Goal: Task Accomplishment & Management: Complete application form

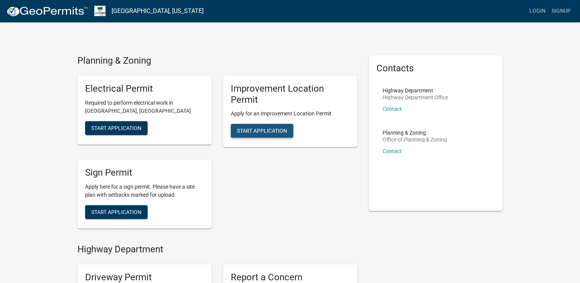
click at [257, 129] on span "Start Application" at bounding box center [262, 131] width 50 height 6
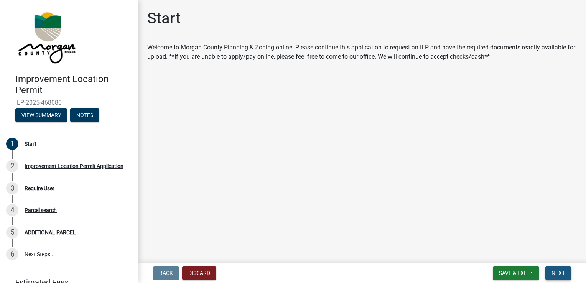
click at [556, 274] on span "Next" at bounding box center [558, 273] width 13 height 6
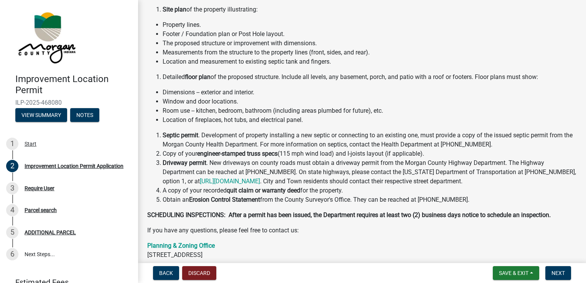
scroll to position [81, 0]
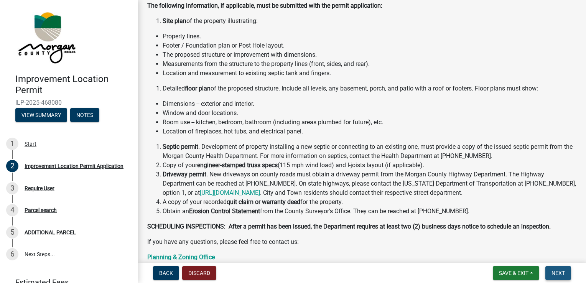
click at [559, 271] on span "Next" at bounding box center [558, 273] width 13 height 6
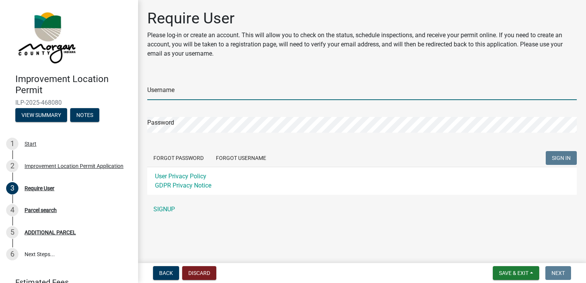
type input "[EMAIL_ADDRESS][DOMAIN_NAME]"
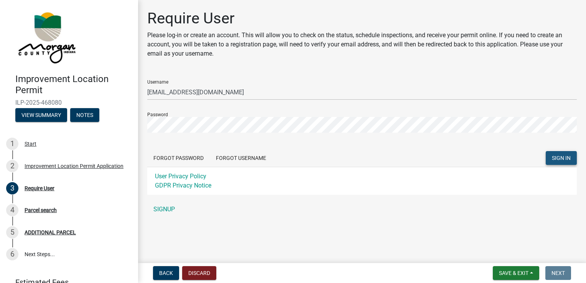
click at [567, 159] on span "SIGN IN" at bounding box center [561, 158] width 19 height 6
click at [434, 159] on div "Forgot Password Forgot Username SIGN IN" at bounding box center [362, 159] width 430 height 16
click at [552, 159] on span "SIGN IN" at bounding box center [561, 158] width 19 height 6
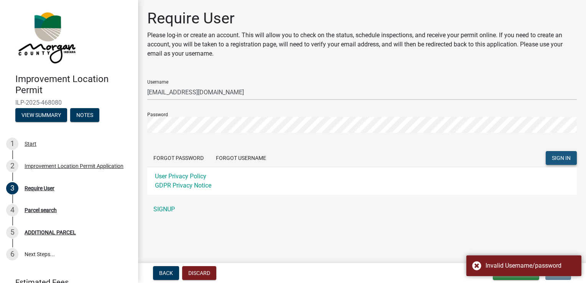
click at [552, 159] on span "SIGN IN" at bounding box center [561, 158] width 19 height 6
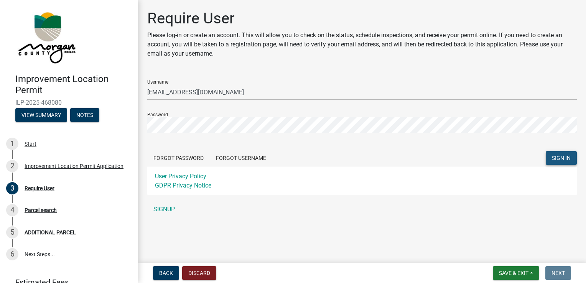
click at [560, 158] on span "SIGN IN" at bounding box center [561, 158] width 19 height 6
click at [553, 159] on span "SIGN IN" at bounding box center [561, 158] width 19 height 6
click at [550, 158] on button "SIGN IN" at bounding box center [561, 158] width 31 height 14
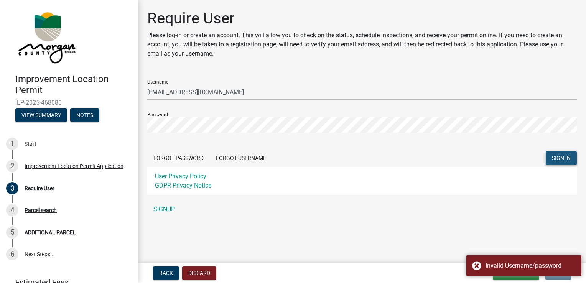
click at [559, 160] on span "SIGN IN" at bounding box center [561, 158] width 19 height 6
click at [177, 162] on button "Forgot Password" at bounding box center [178, 158] width 63 height 14
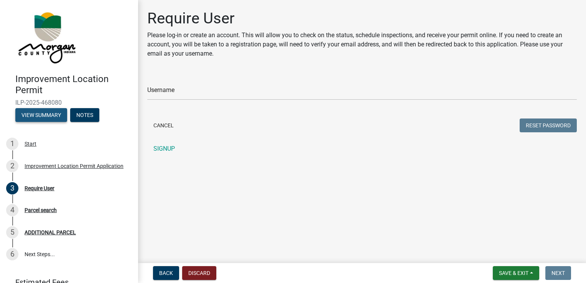
click at [45, 112] on button "View Summary" at bounding box center [41, 115] width 52 height 14
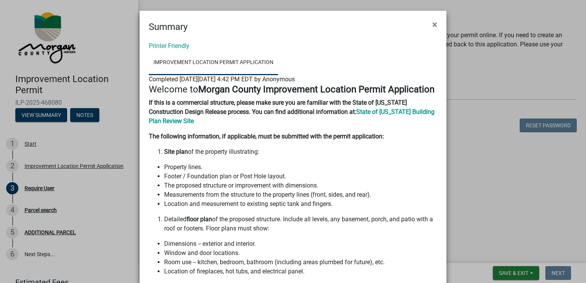
click at [45, 163] on ngb-modal-window "Summary × Printer Friendly Improvement Location Permit Application Completed [D…" at bounding box center [293, 141] width 586 height 283
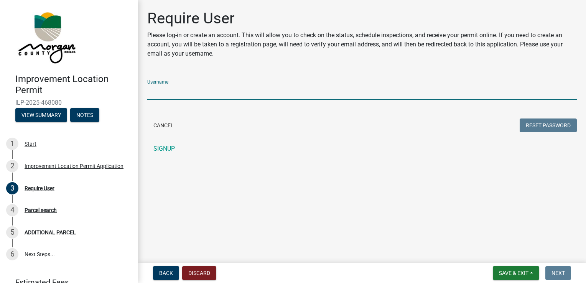
click at [165, 91] on input "Username" at bounding box center [362, 92] width 430 height 16
type input "[EMAIL_ADDRESS][DOMAIN_NAME]"
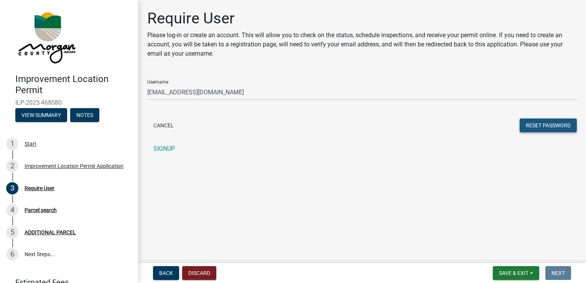
click at [554, 124] on button "Reset Password" at bounding box center [548, 126] width 57 height 14
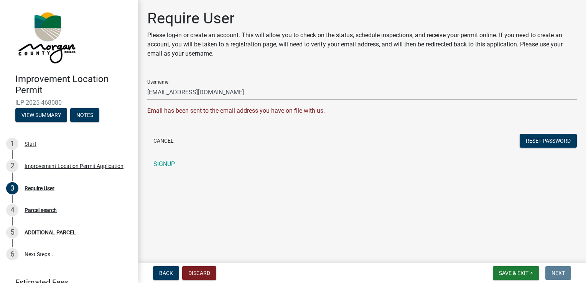
click at [196, 114] on div "Email has been sent to the email address you have on file with us." at bounding box center [362, 110] width 430 height 9
click at [249, 101] on form "Username [EMAIL_ADDRESS][DOMAIN_NAME] Email has been sent to the email address …" at bounding box center [362, 112] width 430 height 76
click at [263, 114] on div "Email has been sent to the email address you have on file with us." at bounding box center [362, 110] width 430 height 9
click at [166, 138] on button "Cancel" at bounding box center [163, 141] width 33 height 14
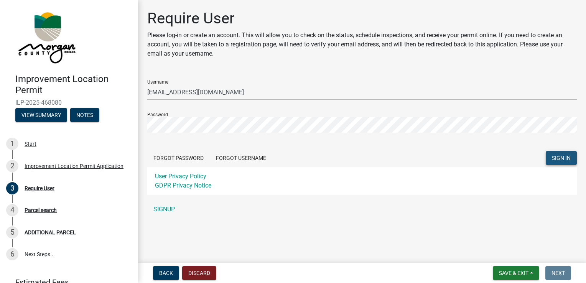
click at [564, 158] on span "SIGN IN" at bounding box center [561, 158] width 19 height 6
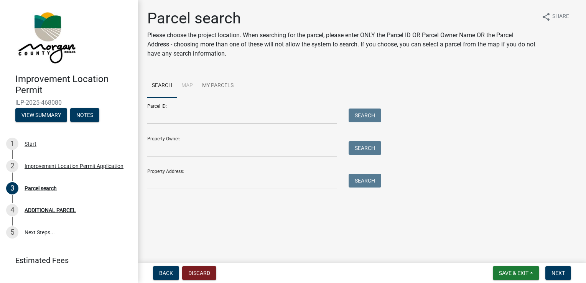
click at [214, 173] on div "Property Address: Search" at bounding box center [262, 176] width 230 height 26
click at [206, 180] on input "Property Address:" at bounding box center [242, 182] width 190 height 16
click at [190, 182] on input "4070" at bounding box center [242, 182] width 190 height 16
type input "[STREET_ADDRESS]"
click at [369, 180] on button "Search" at bounding box center [365, 181] width 33 height 14
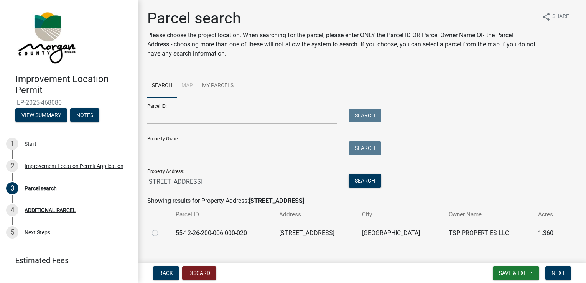
click at [161, 229] on label at bounding box center [161, 229] width 0 height 0
click at [161, 234] on input "radio" at bounding box center [163, 231] width 5 height 5
radio input "true"
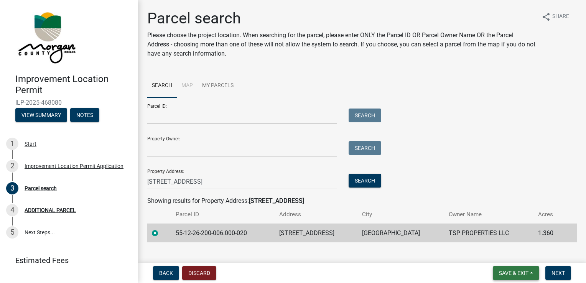
click at [524, 273] on span "Save & Exit" at bounding box center [514, 273] width 30 height 6
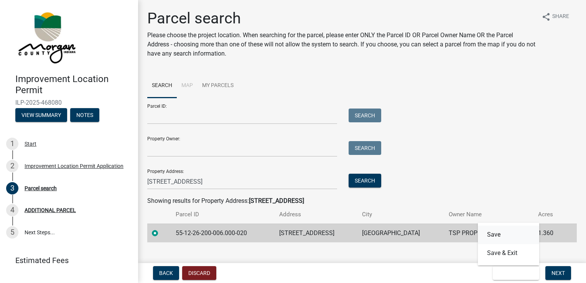
click at [500, 236] on button "Save" at bounding box center [508, 235] width 61 height 18
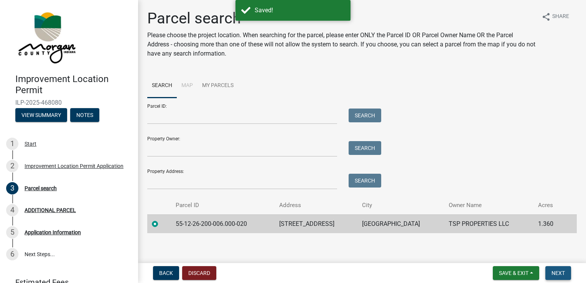
click at [563, 271] on span "Next" at bounding box center [558, 273] width 13 height 6
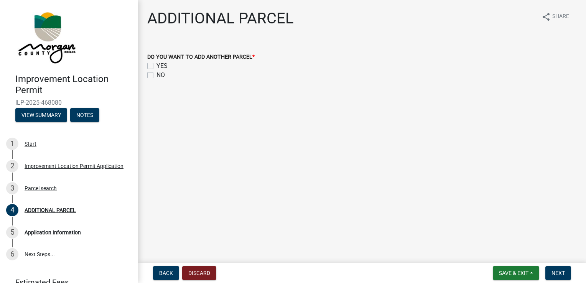
click at [157, 74] on label "NO" at bounding box center [161, 75] width 8 height 9
click at [157, 74] on input "NO" at bounding box center [159, 73] width 5 height 5
checkbox input "true"
checkbox input "false"
checkbox input "true"
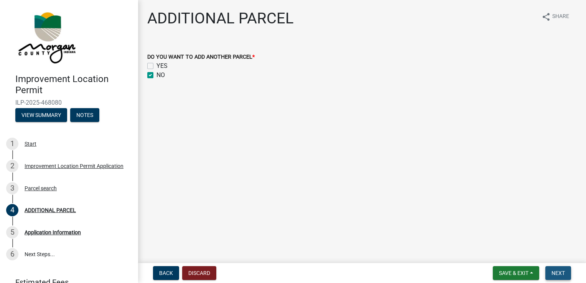
click at [558, 275] on span "Next" at bounding box center [558, 273] width 13 height 6
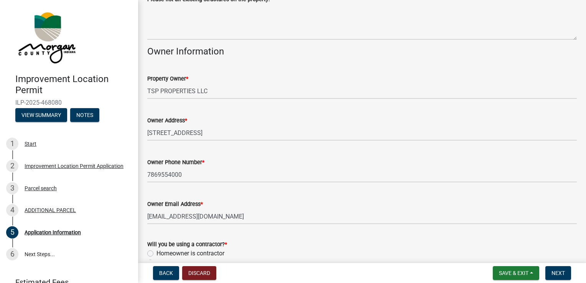
scroll to position [371, 0]
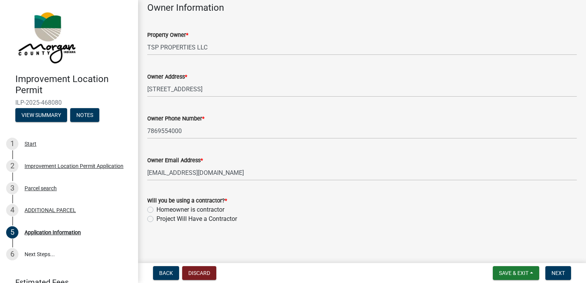
click at [157, 219] on label "Project Will Have a Contractor" at bounding box center [197, 218] width 81 height 9
click at [157, 219] on input "Project Will Have a Contractor" at bounding box center [159, 216] width 5 height 5
radio input "true"
click at [565, 273] on button "Next" at bounding box center [559, 273] width 26 height 14
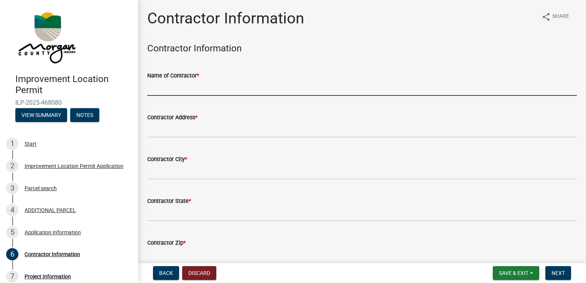
click at [305, 84] on input "Name of Contractor *" at bounding box center [362, 88] width 430 height 16
type input "[PERSON_NAME]"
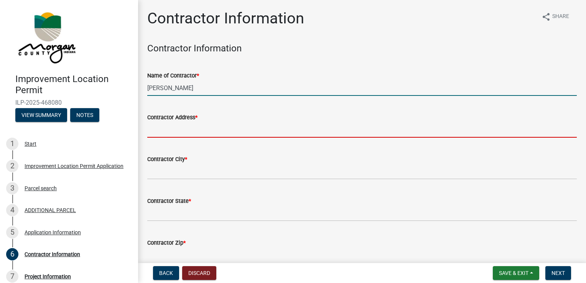
type input "[STREET_ADDRESS][US_STATE]"
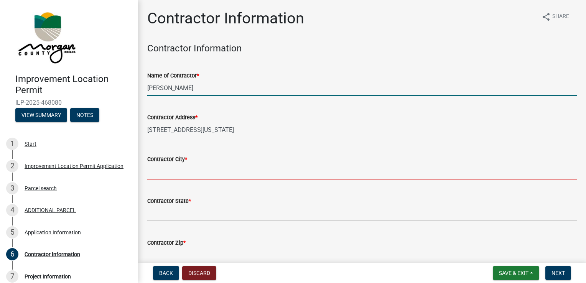
type input "[GEOGRAPHIC_DATA]"
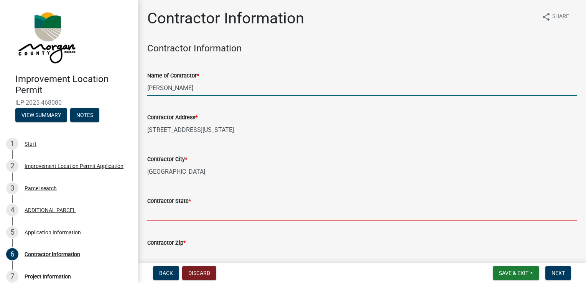
type input "[US_STATE]"
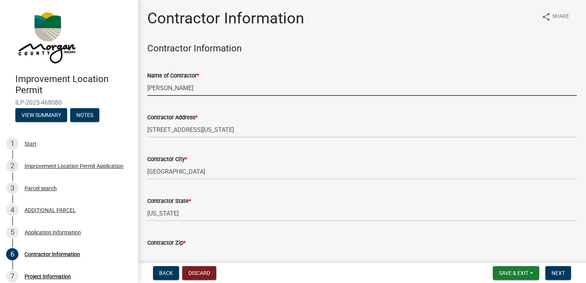
type input "46203-3942"
type input "tinashe"
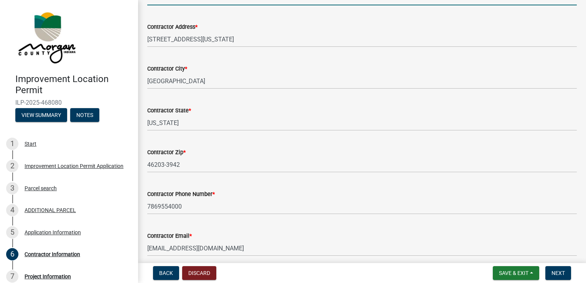
scroll to position [122, 0]
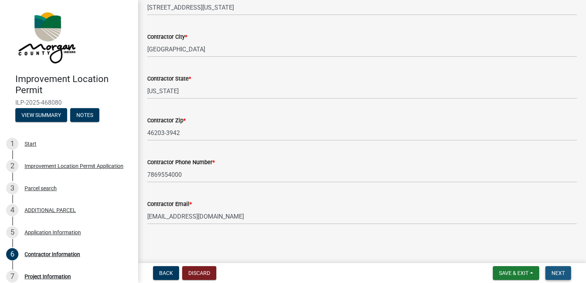
click at [559, 273] on span "Next" at bounding box center [558, 273] width 13 height 6
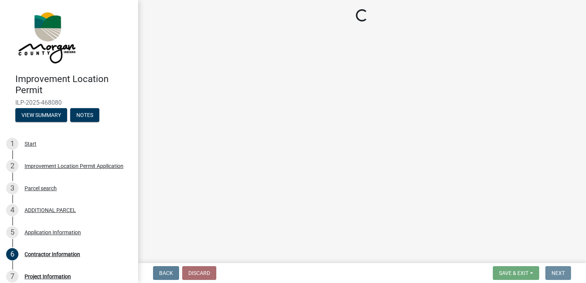
scroll to position [0, 0]
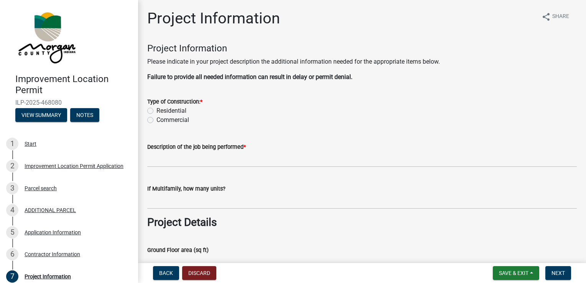
click at [157, 110] on label "Residential" at bounding box center [172, 110] width 30 height 9
click at [157, 110] on input "Residential" at bounding box center [159, 108] width 5 height 5
radio input "true"
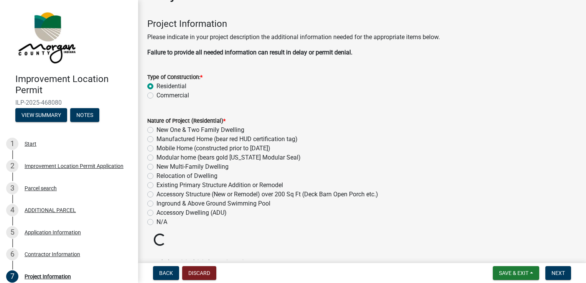
scroll to position [28, 0]
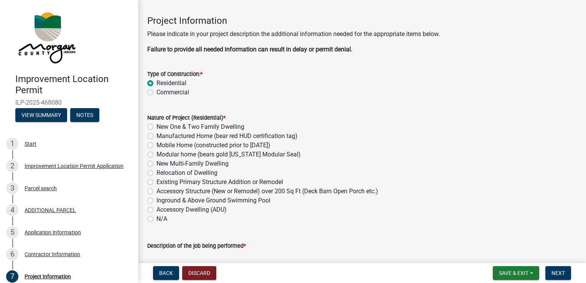
click at [157, 190] on label "Accessory Structure (New or Remodel) over 200 Sq Ft (Deck Barn Open Porch etc.)" at bounding box center [268, 191] width 222 height 9
click at [157, 190] on input "Accessory Structure (New or Remodel) over 200 Sq Ft (Deck Barn Open Porch etc.)" at bounding box center [159, 189] width 5 height 5
radio input "true"
click at [564, 273] on span "Next" at bounding box center [558, 273] width 13 height 6
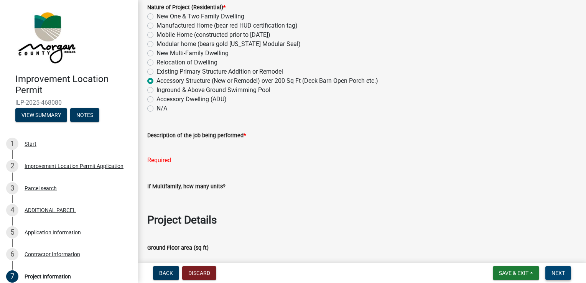
scroll to position [138, 0]
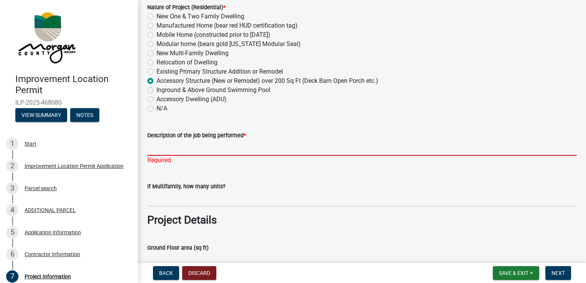
click at [206, 147] on input "Description of the job being performed *" at bounding box center [362, 148] width 430 height 16
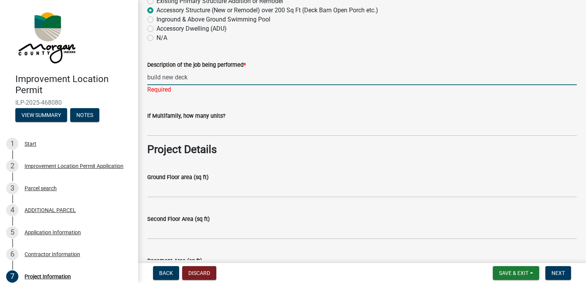
scroll to position [211, 0]
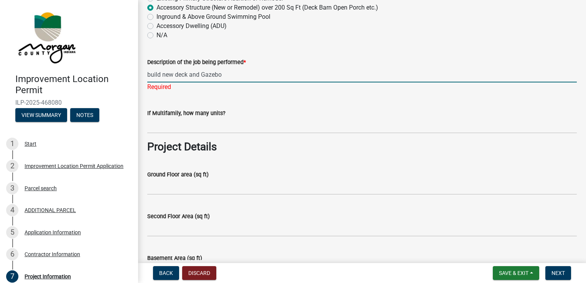
type input "build new deck and Gazebo"
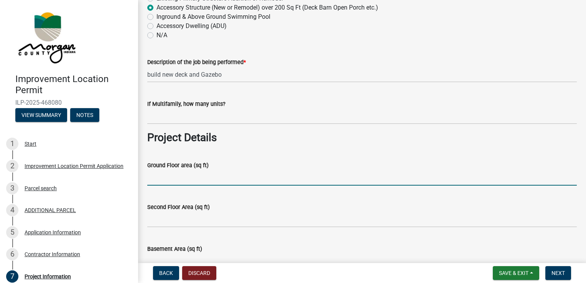
click at [222, 189] on wm-data-entity-input "Ground Floor area (sq ft)" at bounding box center [362, 171] width 430 height 42
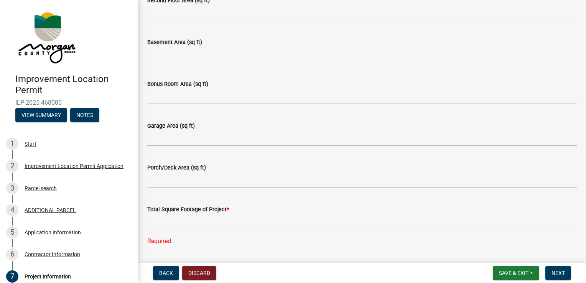
scroll to position [415, 0]
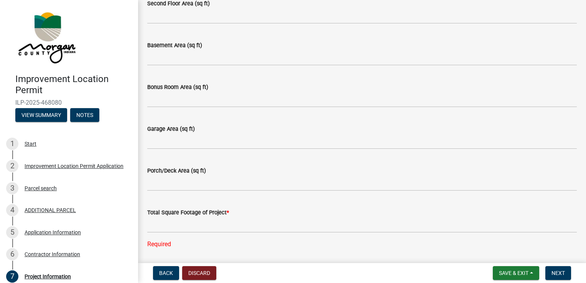
type input "800"
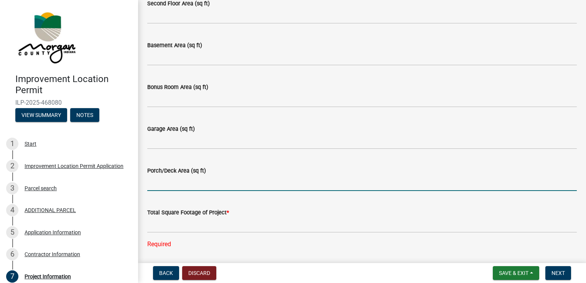
click at [171, 186] on input "Porch/Deck Area (sq ft)" at bounding box center [362, 183] width 430 height 16
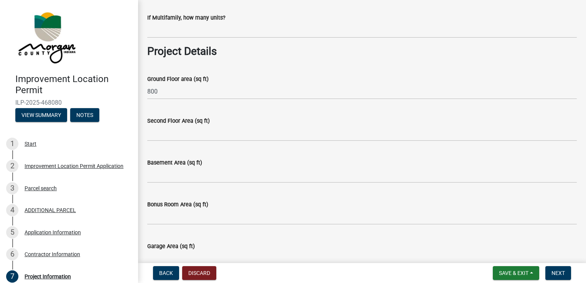
scroll to position [297, 0]
type input "800"
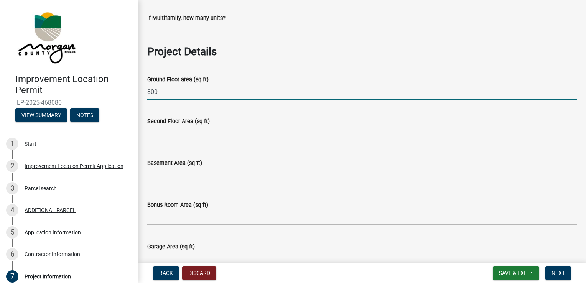
click at [161, 94] on input "800" at bounding box center [362, 92] width 430 height 16
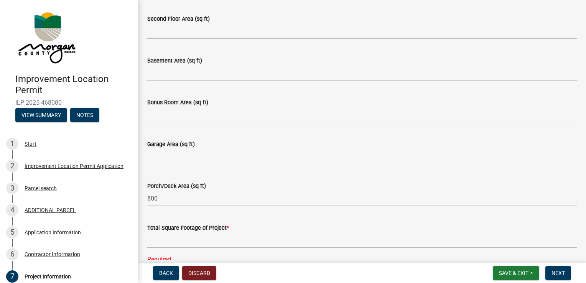
scroll to position [402, 0]
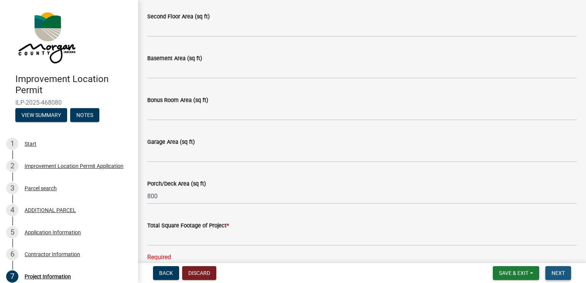
click at [562, 273] on span "Next" at bounding box center [558, 273] width 13 height 6
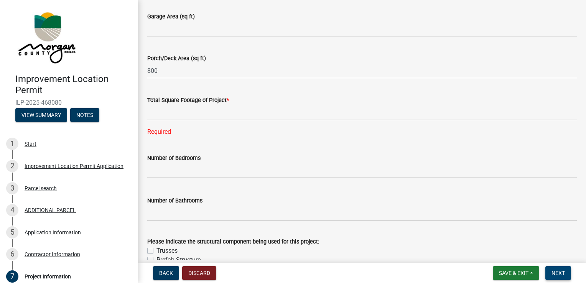
scroll to position [528, 0]
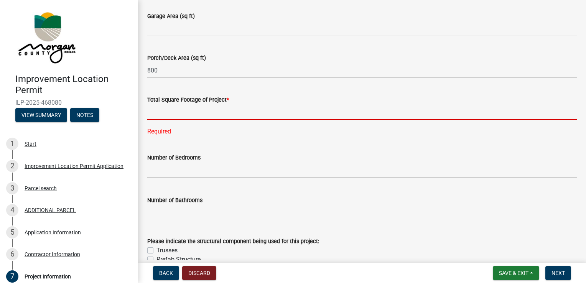
click at [200, 112] on input "text" at bounding box center [362, 112] width 430 height 16
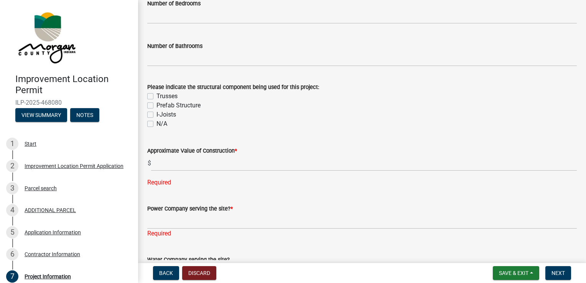
scroll to position [690, 0]
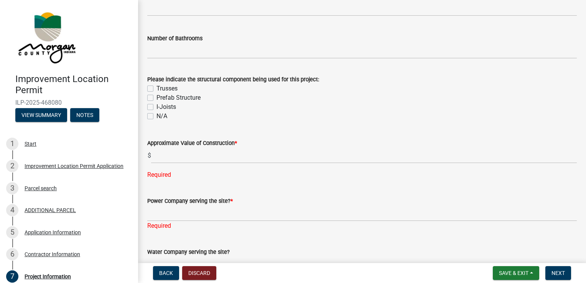
type input "800"
click at [157, 117] on label "N/A" at bounding box center [162, 116] width 11 height 9
click at [157, 117] on input "N/A" at bounding box center [159, 114] width 5 height 5
checkbox input "true"
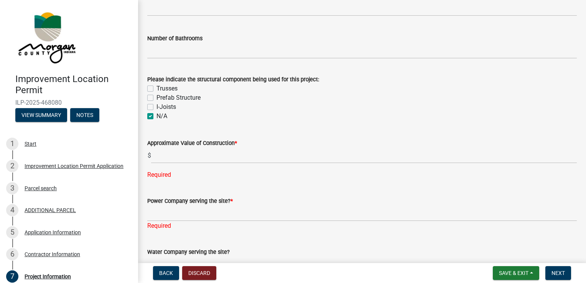
checkbox input "false"
checkbox input "true"
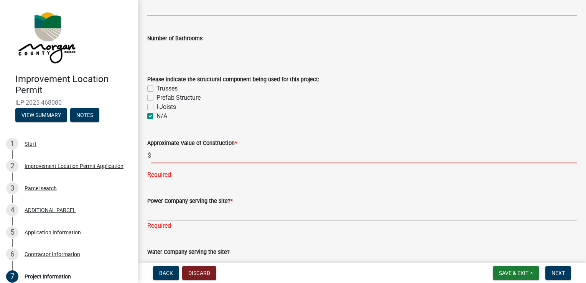
click at [167, 158] on input "text" at bounding box center [364, 156] width 426 height 16
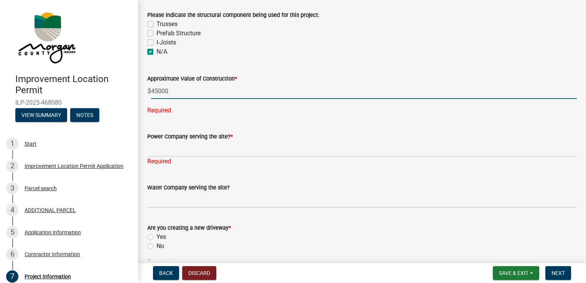
scroll to position [739, 0]
type input "45000"
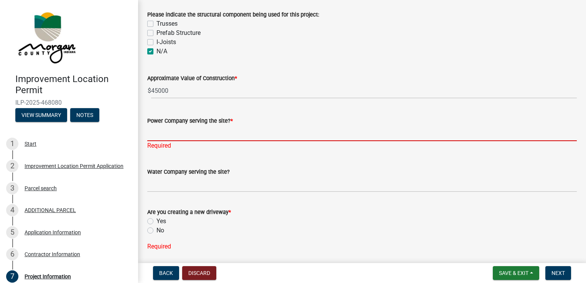
click at [161, 152] on wm-data-entity-input "Power Company serving the site? * Required" at bounding box center [362, 131] width 430 height 51
type input "sciremc"
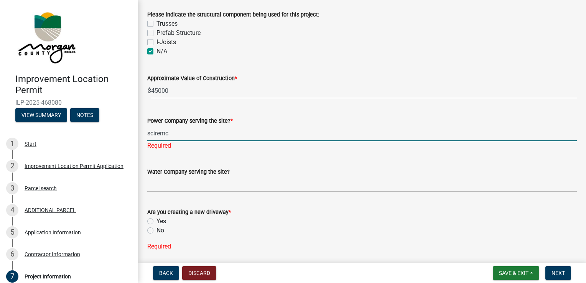
type input "2025 -"
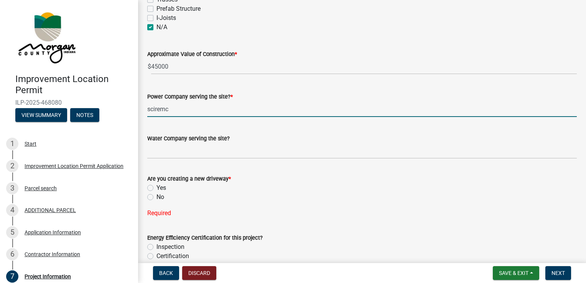
scroll to position [767, 0]
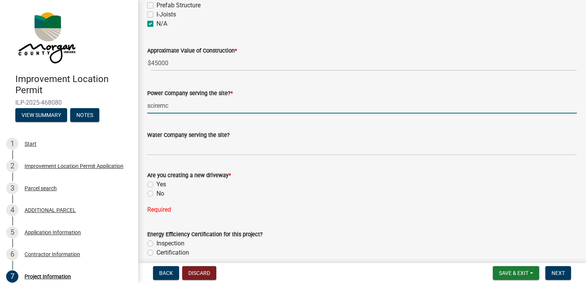
click at [157, 195] on label "No" at bounding box center [161, 193] width 8 height 9
click at [157, 194] on input "No" at bounding box center [159, 191] width 5 height 5
radio input "true"
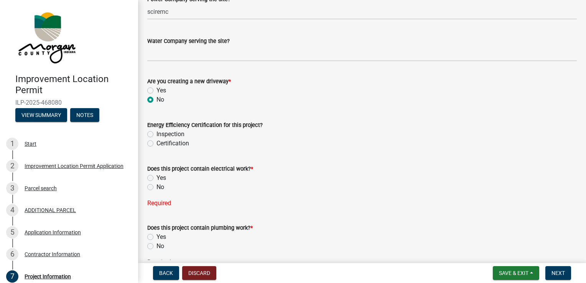
scroll to position [864, 0]
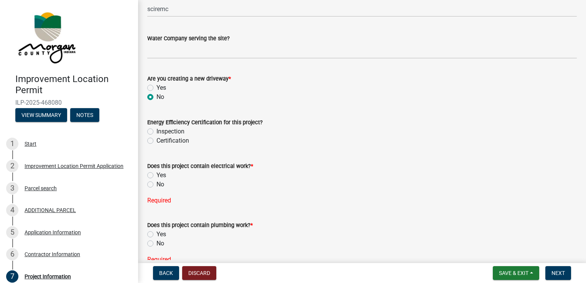
click at [157, 177] on label "Yes" at bounding box center [162, 175] width 10 height 9
click at [157, 176] on input "Yes" at bounding box center [159, 173] width 5 height 5
radio input "true"
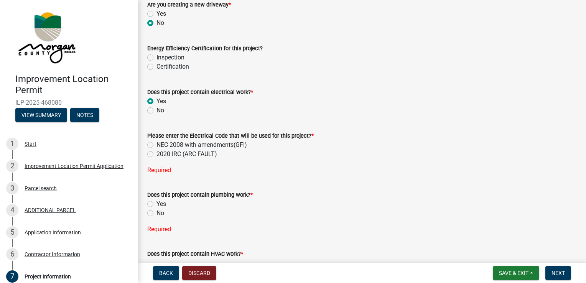
scroll to position [944, 0]
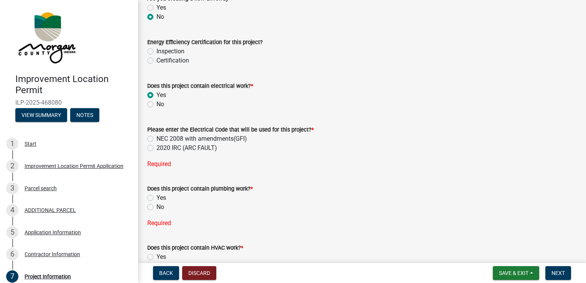
click at [157, 104] on label "No" at bounding box center [161, 104] width 8 height 9
click at [157, 104] on input "No" at bounding box center [159, 102] width 5 height 5
radio input "true"
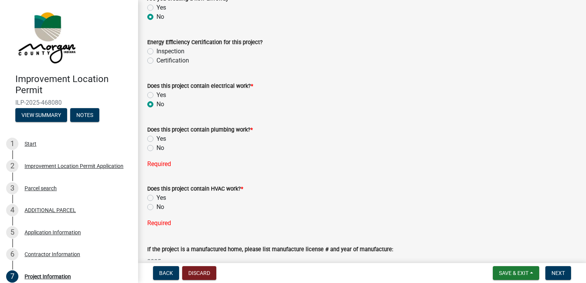
click at [157, 148] on label "No" at bounding box center [161, 147] width 8 height 9
click at [157, 148] on input "No" at bounding box center [159, 145] width 5 height 5
radio input "true"
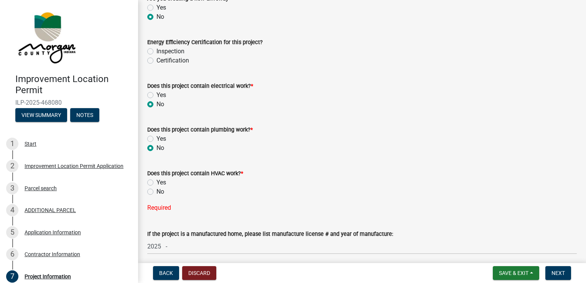
scroll to position [965, 0]
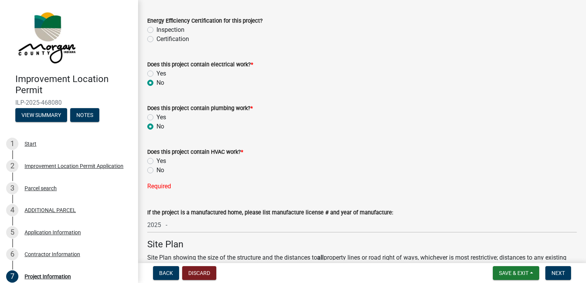
click at [157, 171] on label "No" at bounding box center [161, 170] width 8 height 9
click at [157, 171] on input "No" at bounding box center [159, 168] width 5 height 5
radio input "true"
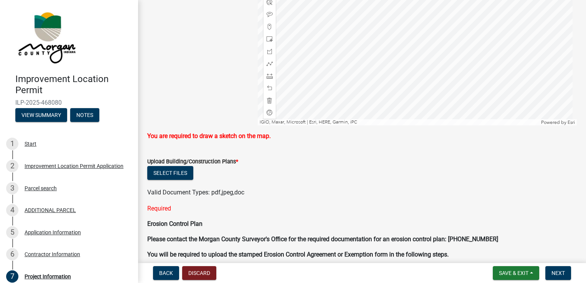
scroll to position [1416, 0]
click at [170, 175] on button "Select files" at bounding box center [170, 173] width 46 height 14
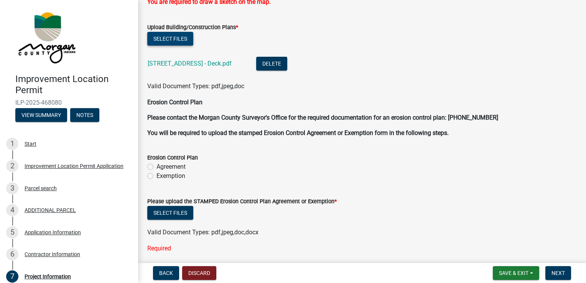
scroll to position [1552, 0]
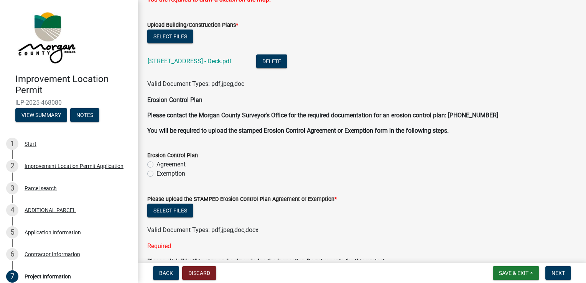
click at [157, 165] on label "Agreement" at bounding box center [171, 164] width 29 height 9
click at [157, 165] on input "Agreement" at bounding box center [159, 162] width 5 height 5
radio input "true"
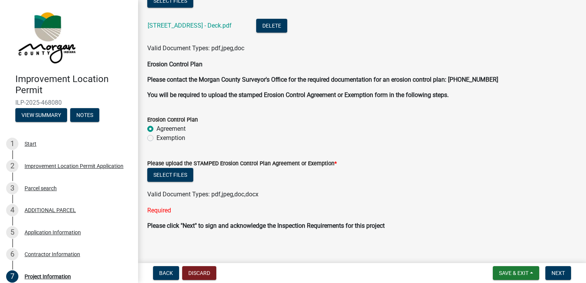
scroll to position [1592, 0]
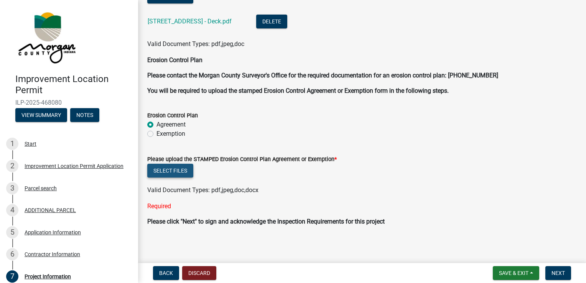
click at [180, 170] on button "Select files" at bounding box center [170, 171] width 46 height 14
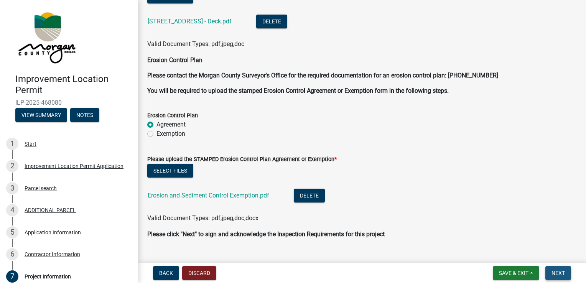
click at [562, 272] on span "Next" at bounding box center [558, 273] width 13 height 6
click at [561, 274] on span "Next" at bounding box center [558, 273] width 13 height 6
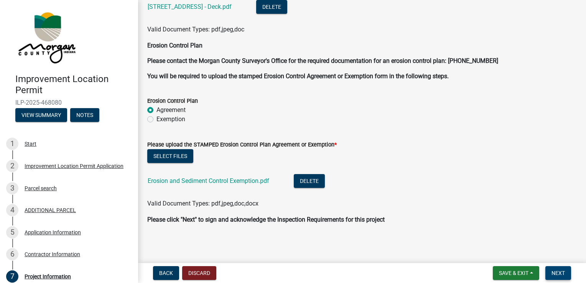
click at [560, 273] on span "Next" at bounding box center [558, 273] width 13 height 6
click at [549, 276] on button "Next" at bounding box center [559, 273] width 26 height 14
click at [423, 200] on div "Valid Document Types: pdf,jpeg,doc,docx" at bounding box center [362, 203] width 441 height 9
click at [559, 273] on span "Next" at bounding box center [558, 273] width 13 height 6
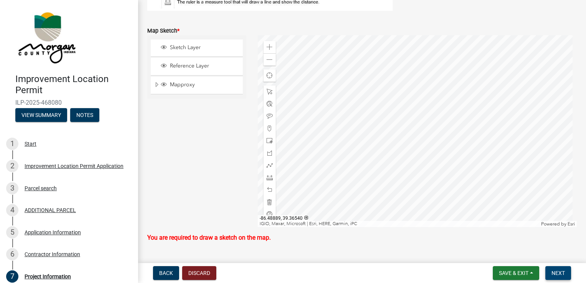
scroll to position [1315, 0]
click at [163, 45] on span "Layer List" at bounding box center [164, 46] width 6 height 6
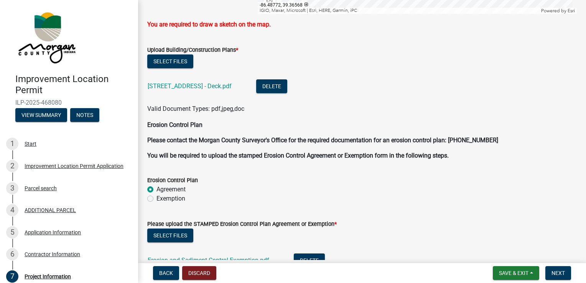
scroll to position [1528, 0]
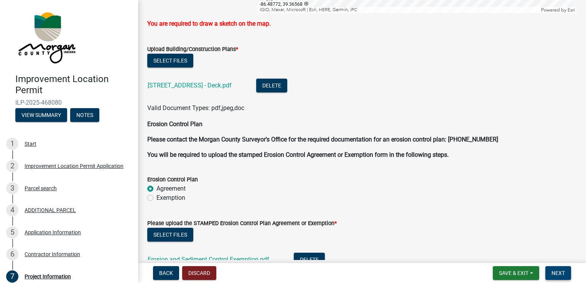
click at [554, 272] on span "Next" at bounding box center [558, 273] width 13 height 6
click at [517, 275] on span "Save & Exit" at bounding box center [514, 273] width 30 height 6
click at [493, 233] on button "Save" at bounding box center [508, 235] width 61 height 18
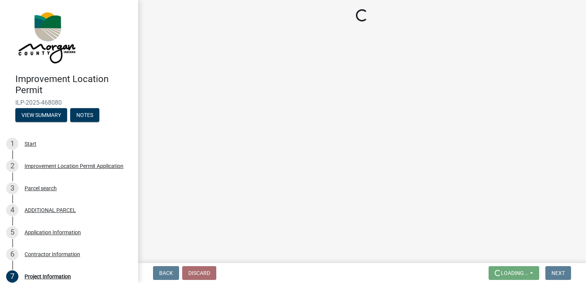
scroll to position [0, 0]
